Goal: Navigation & Orientation: Find specific page/section

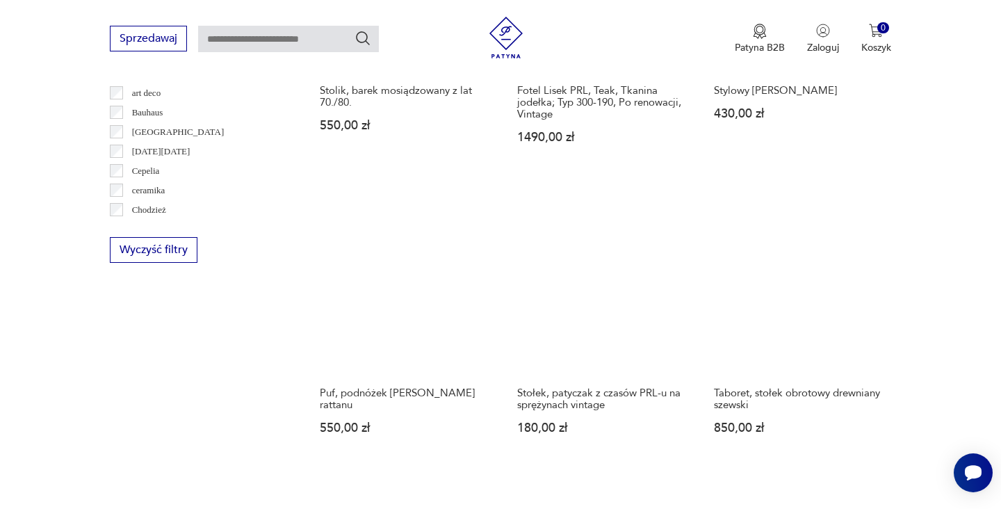
scroll to position [1338, 0]
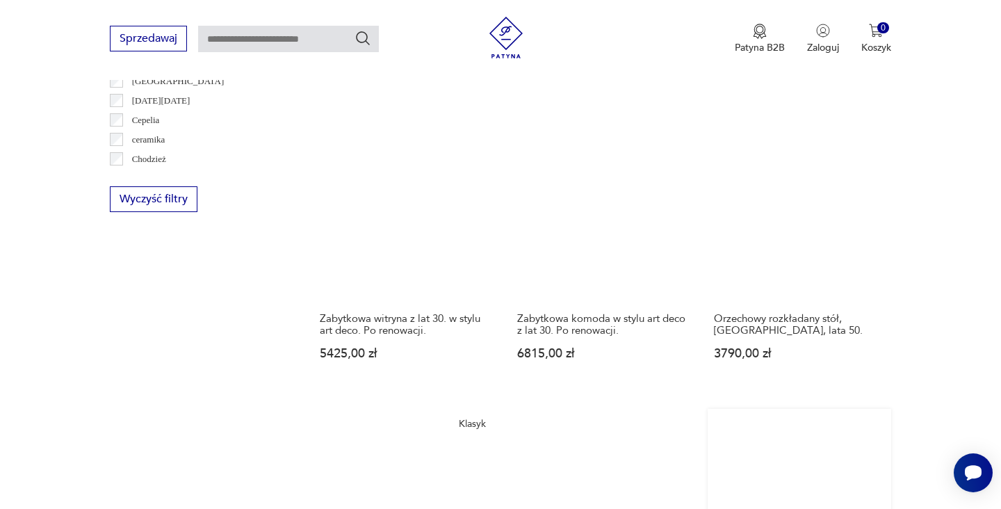
scroll to position [1422, 0]
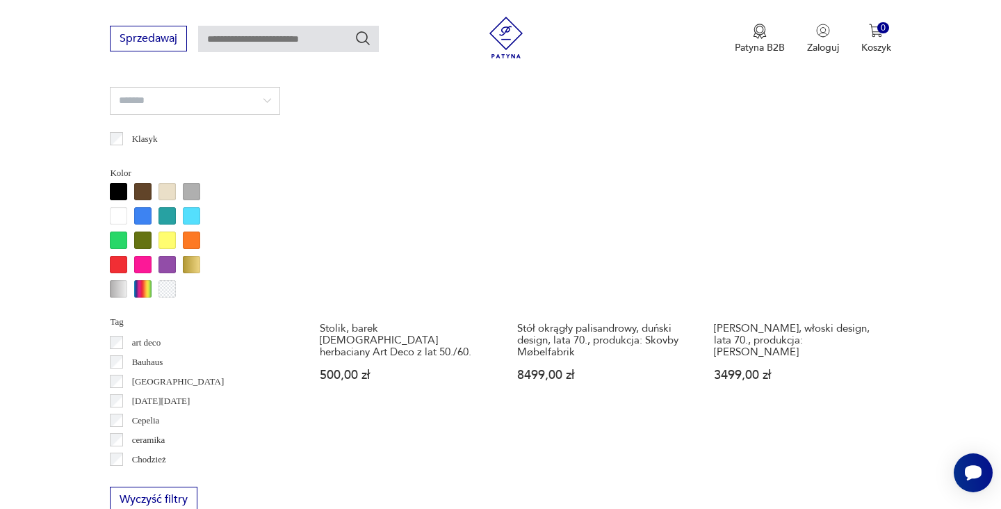
scroll to position [1148, 0]
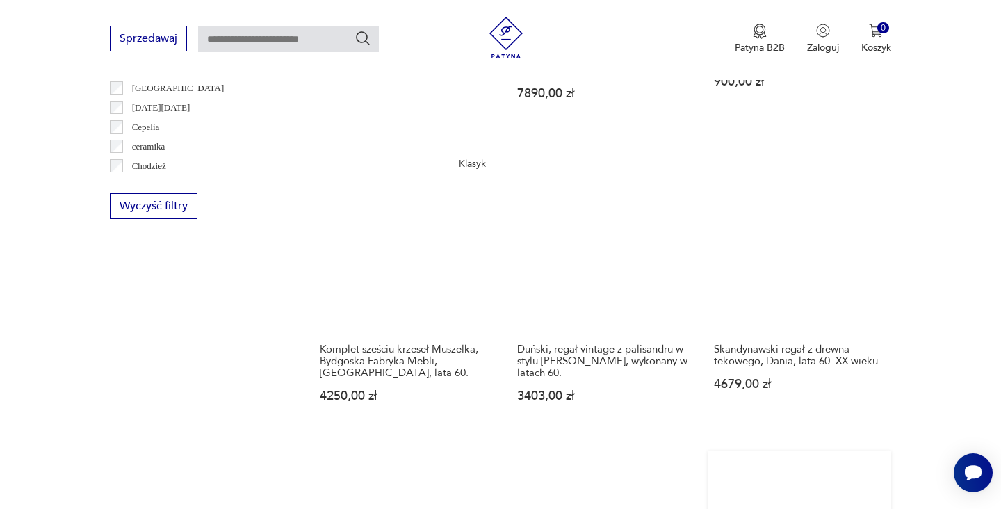
scroll to position [1421, 0]
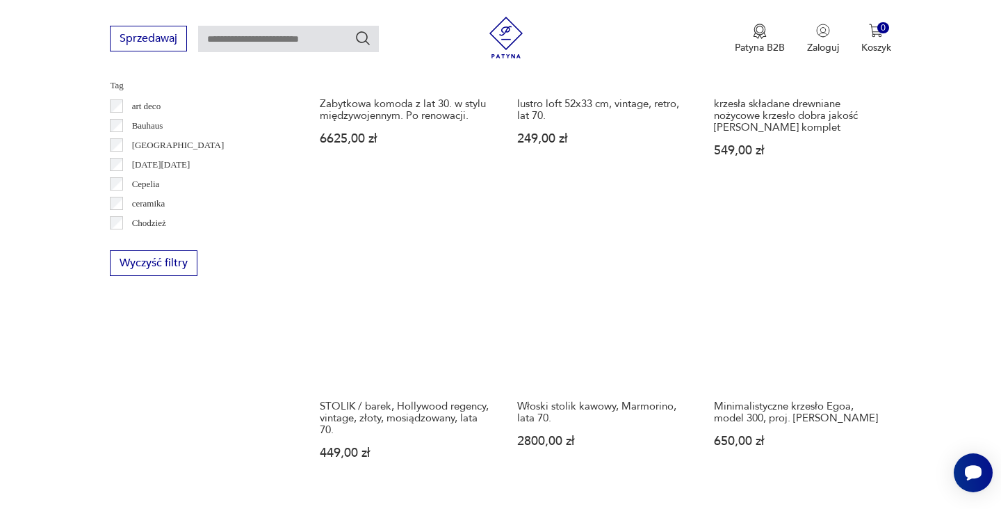
scroll to position [1326, 0]
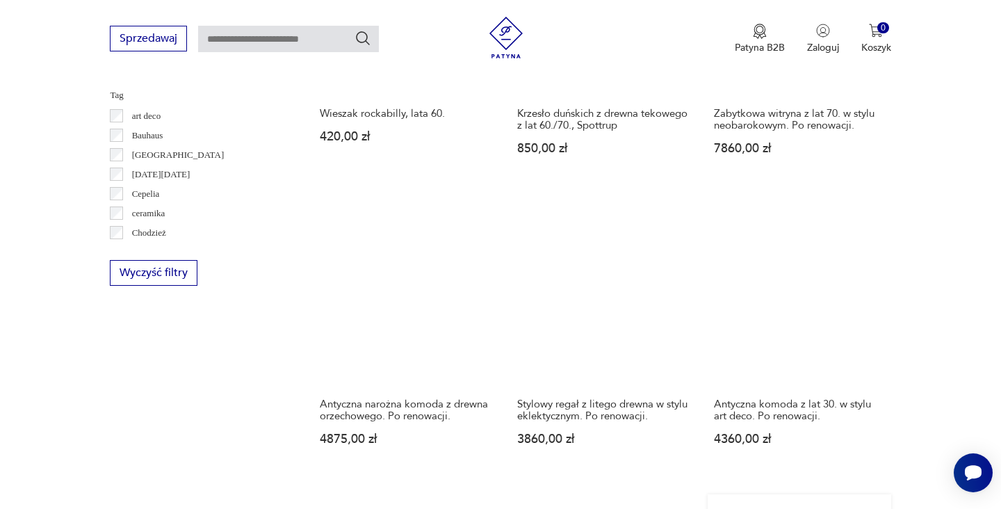
scroll to position [1355, 0]
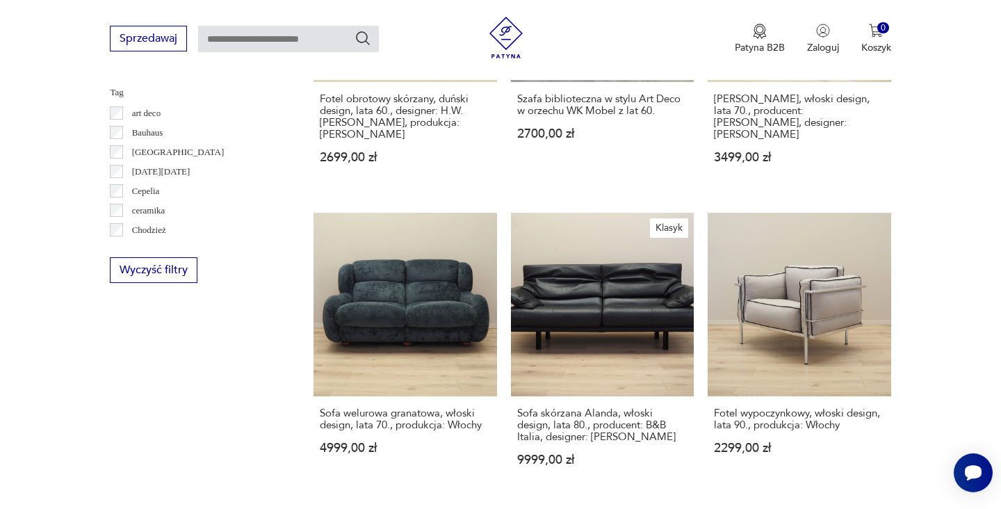
scroll to position [1425, 0]
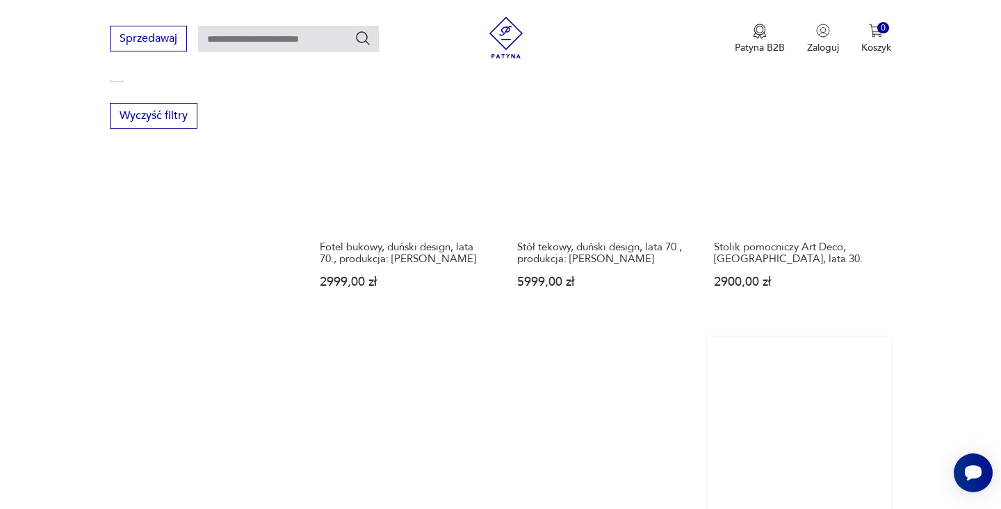
scroll to position [1493, 0]
